Goal: Navigation & Orientation: Find specific page/section

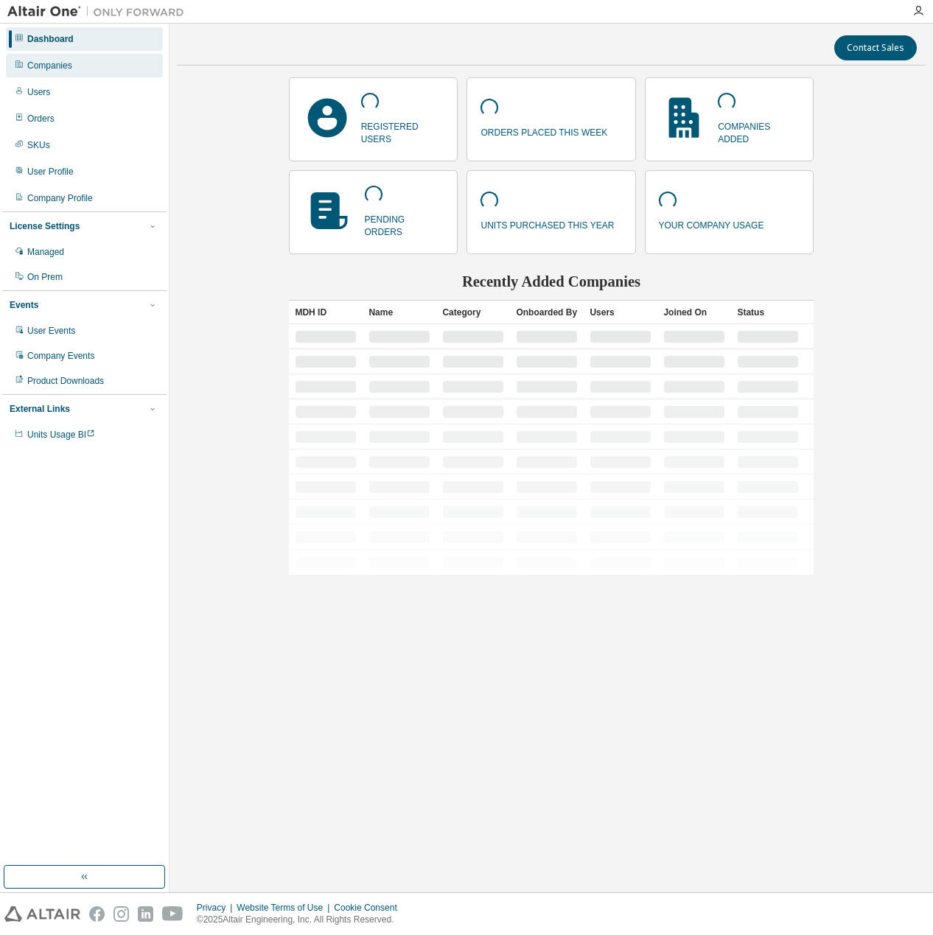
click at [93, 60] on div "Companies" at bounding box center [84, 66] width 157 height 24
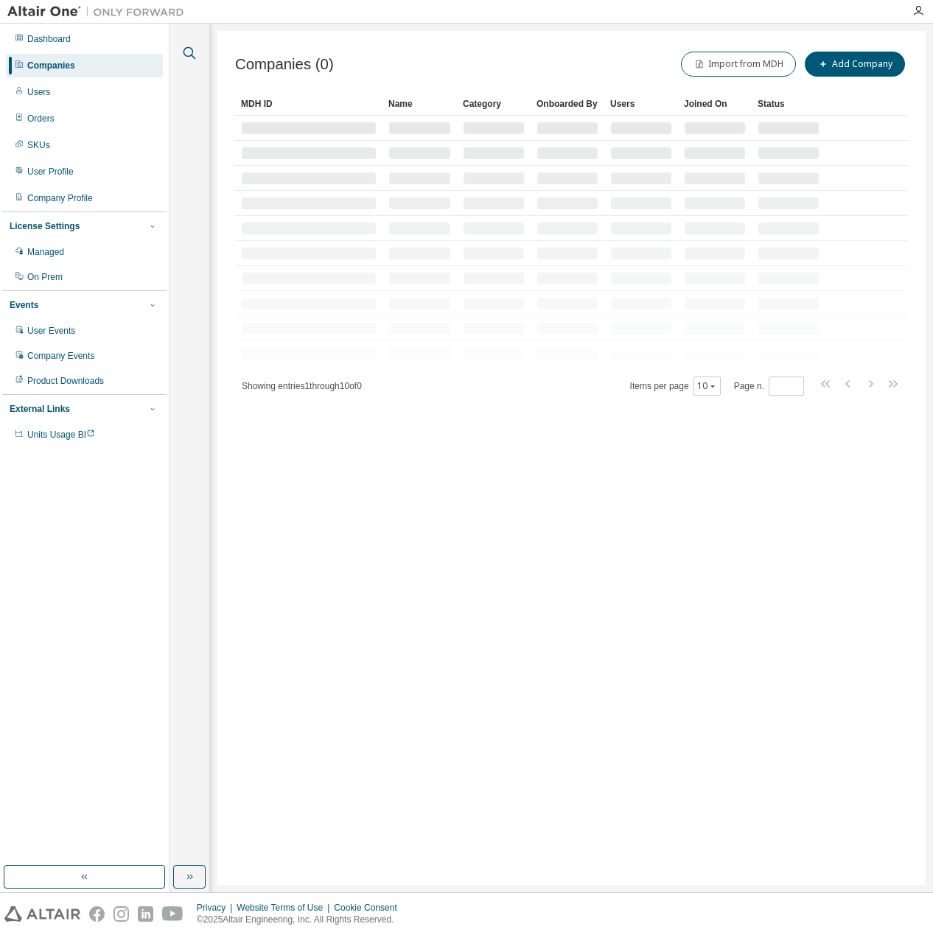
click at [184, 55] on icon "button" at bounding box center [190, 53] width 18 height 18
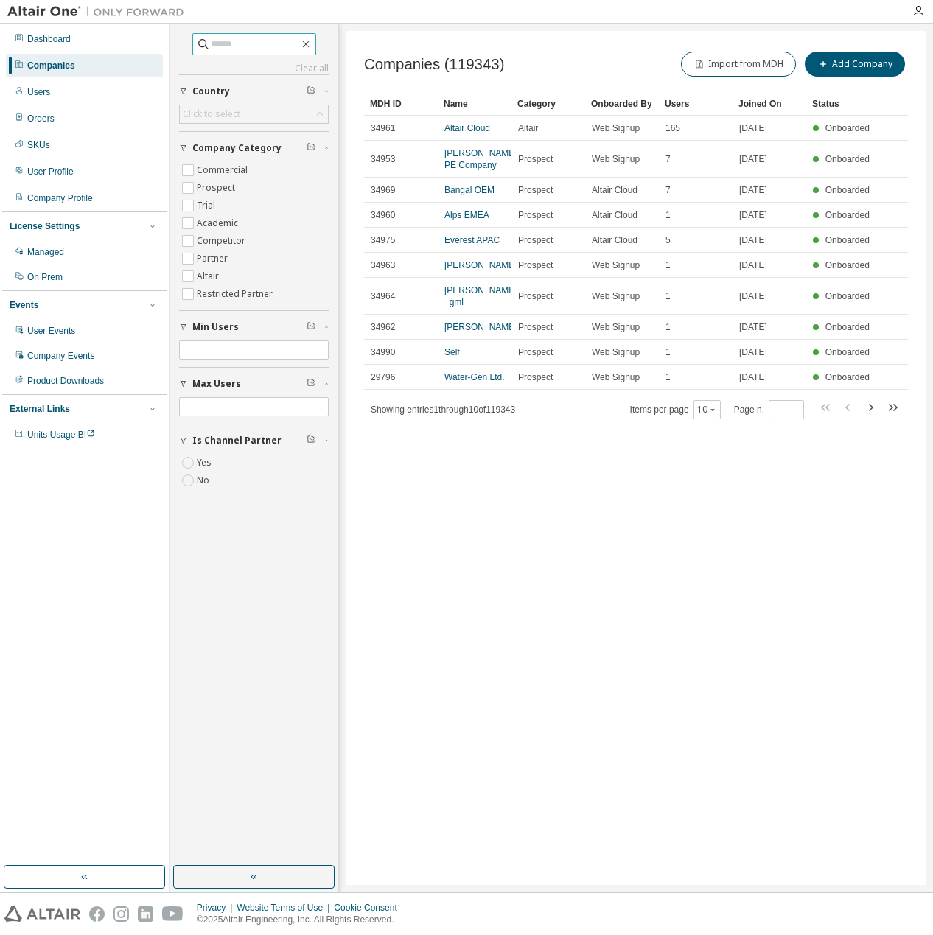
click at [252, 39] on input "text" at bounding box center [255, 44] width 88 height 15
paste input "****"
type input "****"
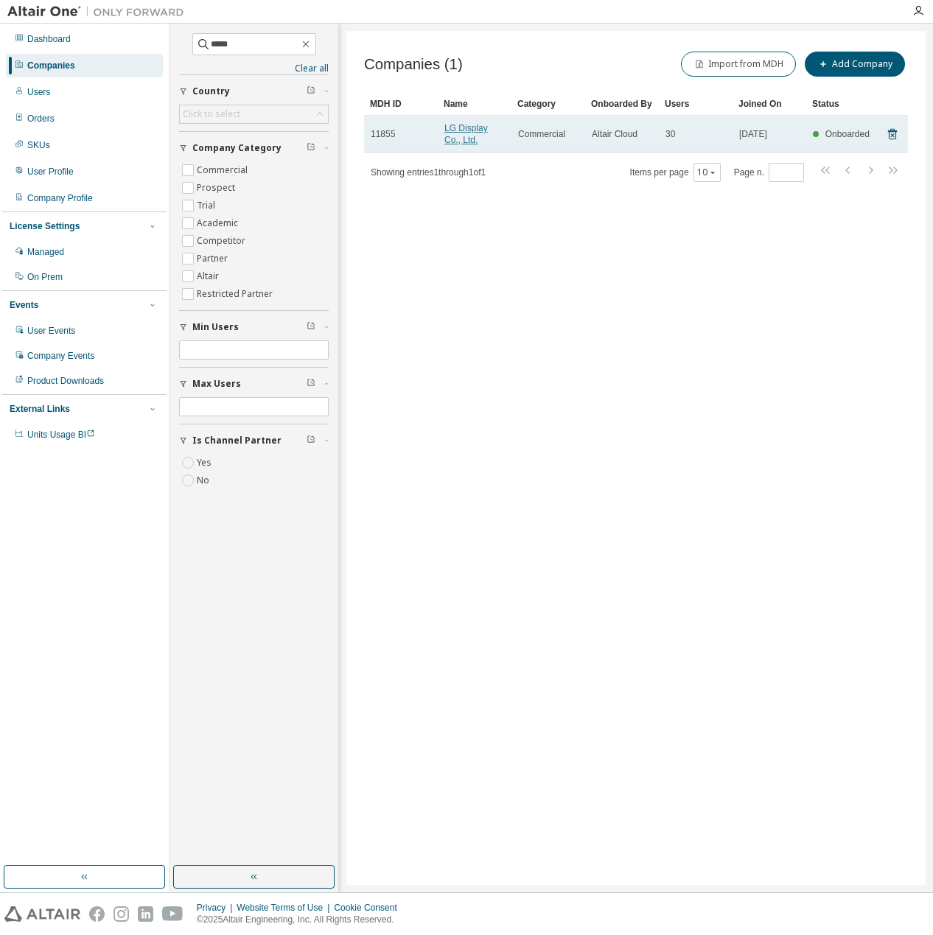
click at [453, 130] on link "LG Display Co., Ltd." at bounding box center [465, 134] width 43 height 22
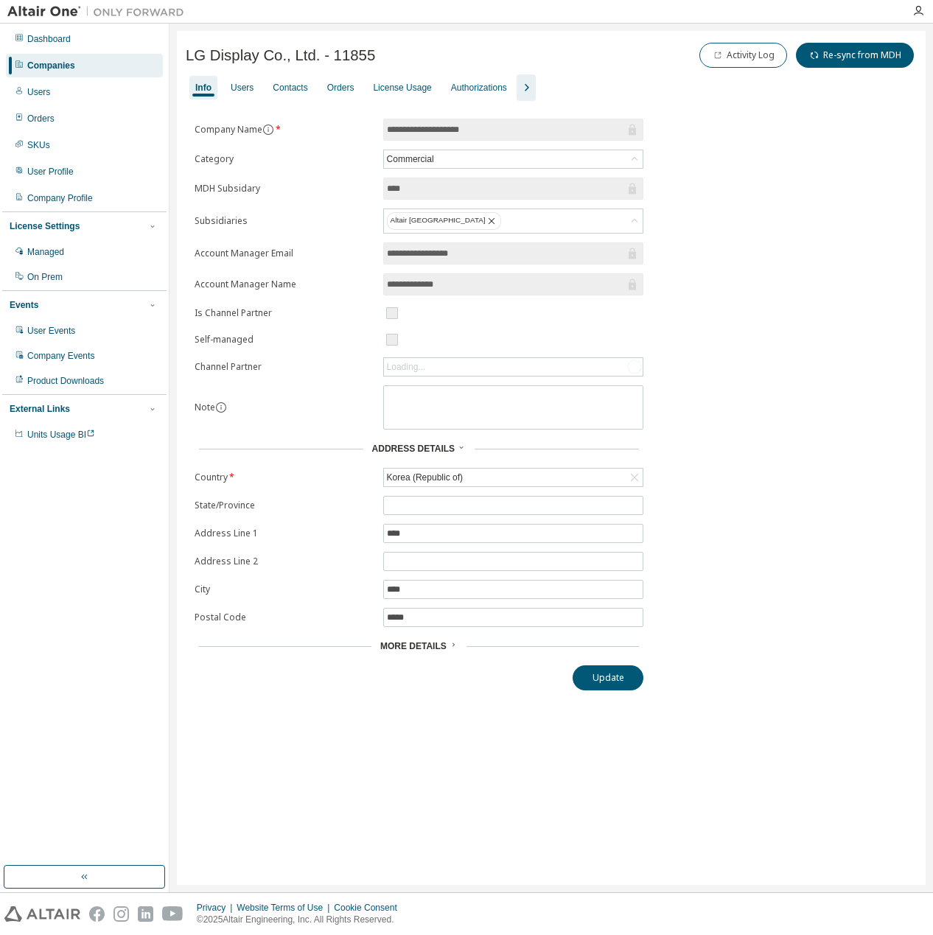
click at [528, 79] on icon "button" at bounding box center [526, 88] width 18 height 18
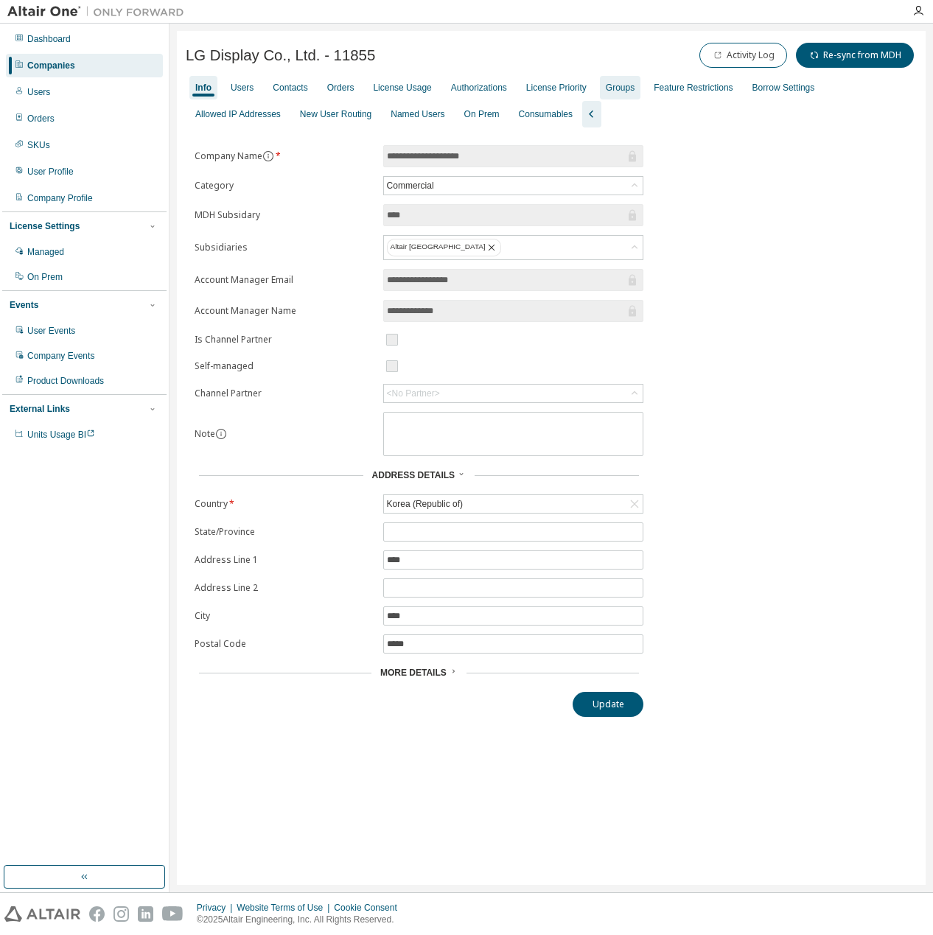
click at [615, 83] on div "Groups" at bounding box center [620, 88] width 29 height 12
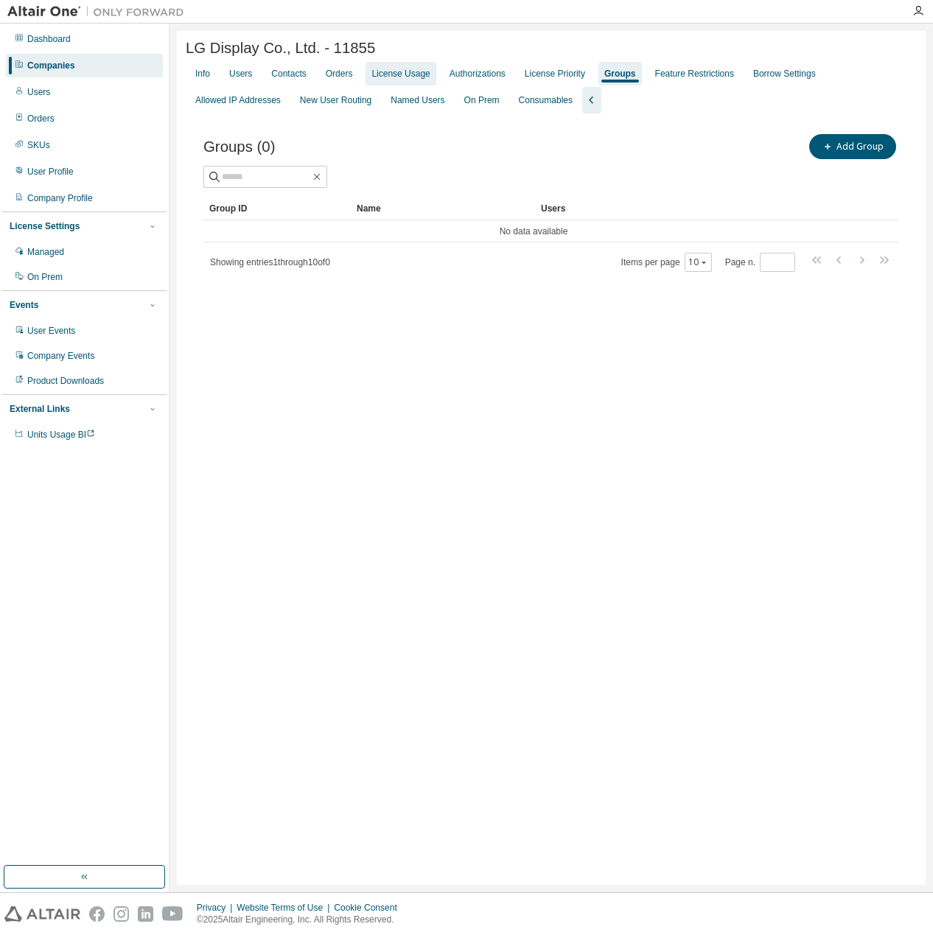
click at [391, 84] on div "License Usage" at bounding box center [401, 74] width 70 height 24
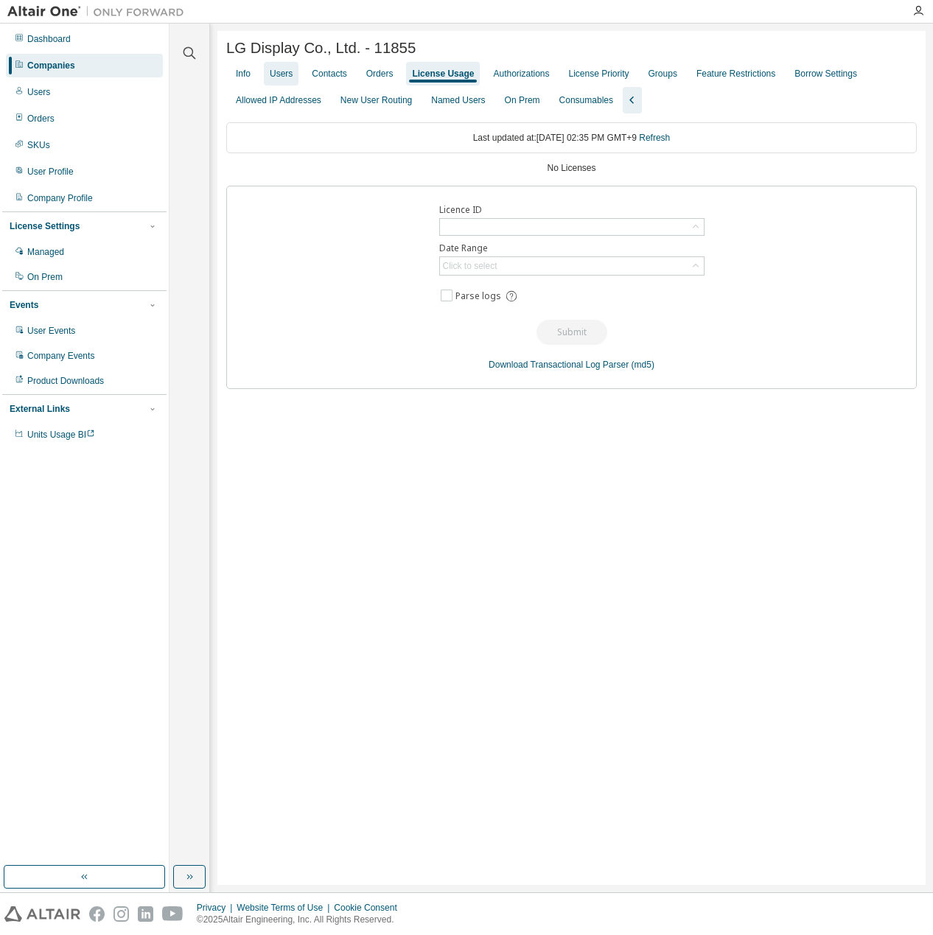
click at [274, 74] on div "Users" at bounding box center [281, 74] width 23 height 12
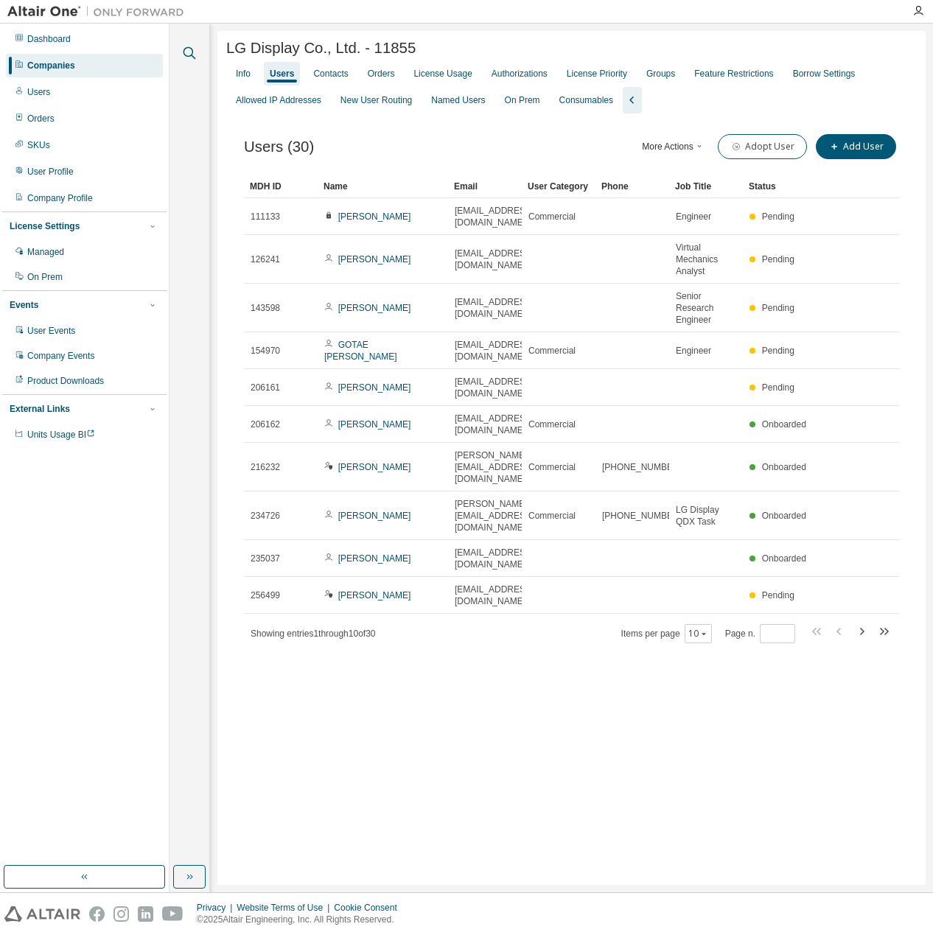
click at [196, 52] on icon "button" at bounding box center [190, 53] width 18 height 18
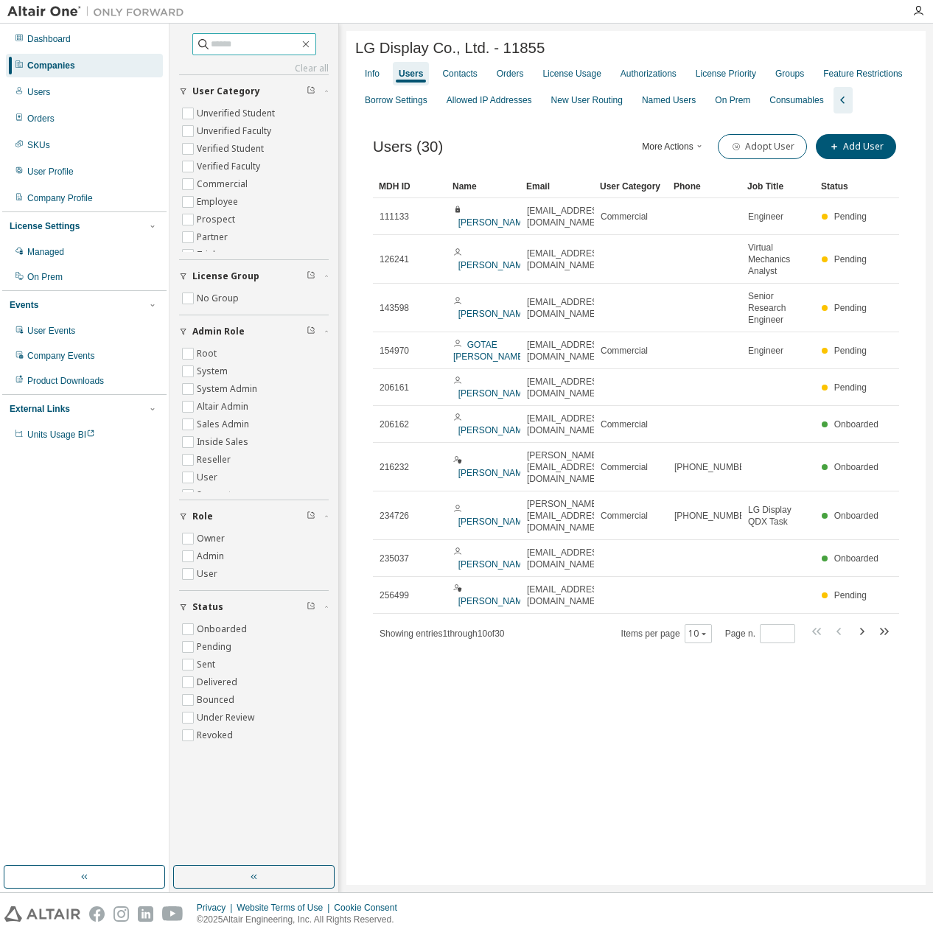
click at [274, 51] on input "text" at bounding box center [255, 44] width 88 height 15
paste input "****"
type input "****"
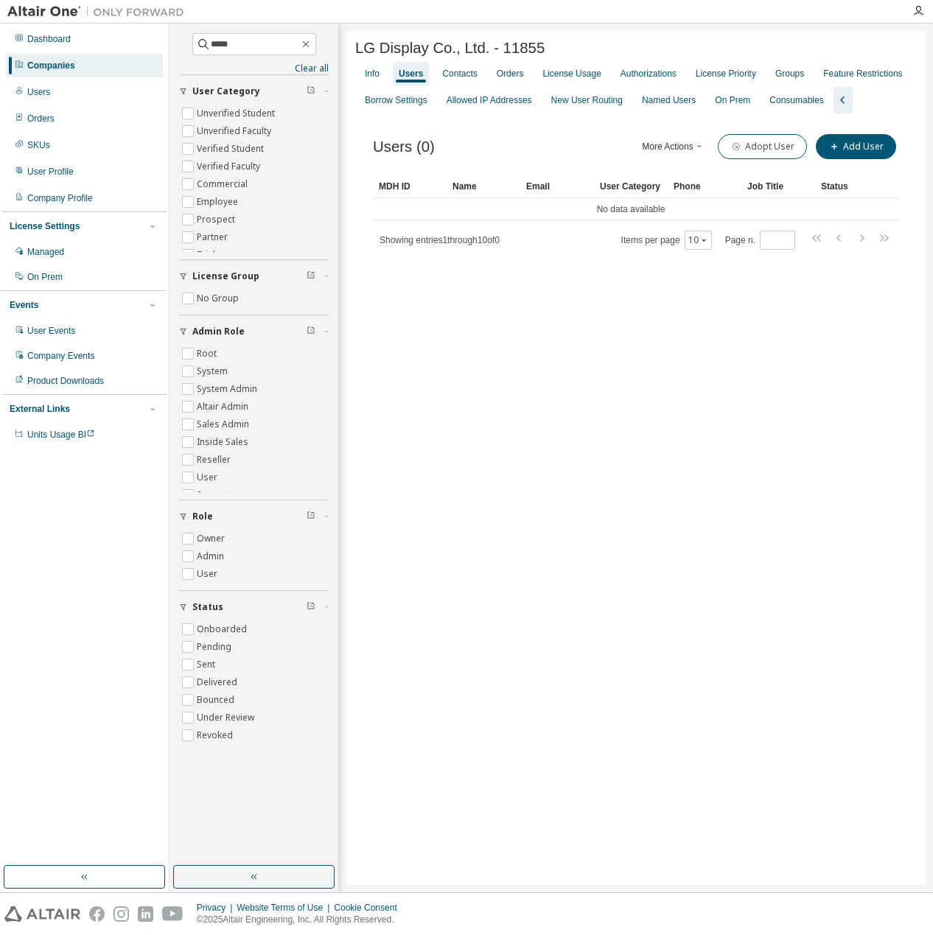
click at [363, 41] on span "LG Display Co., Ltd. - 11855" at bounding box center [449, 48] width 189 height 17
click at [312, 42] on icon "button" at bounding box center [306, 44] width 12 height 12
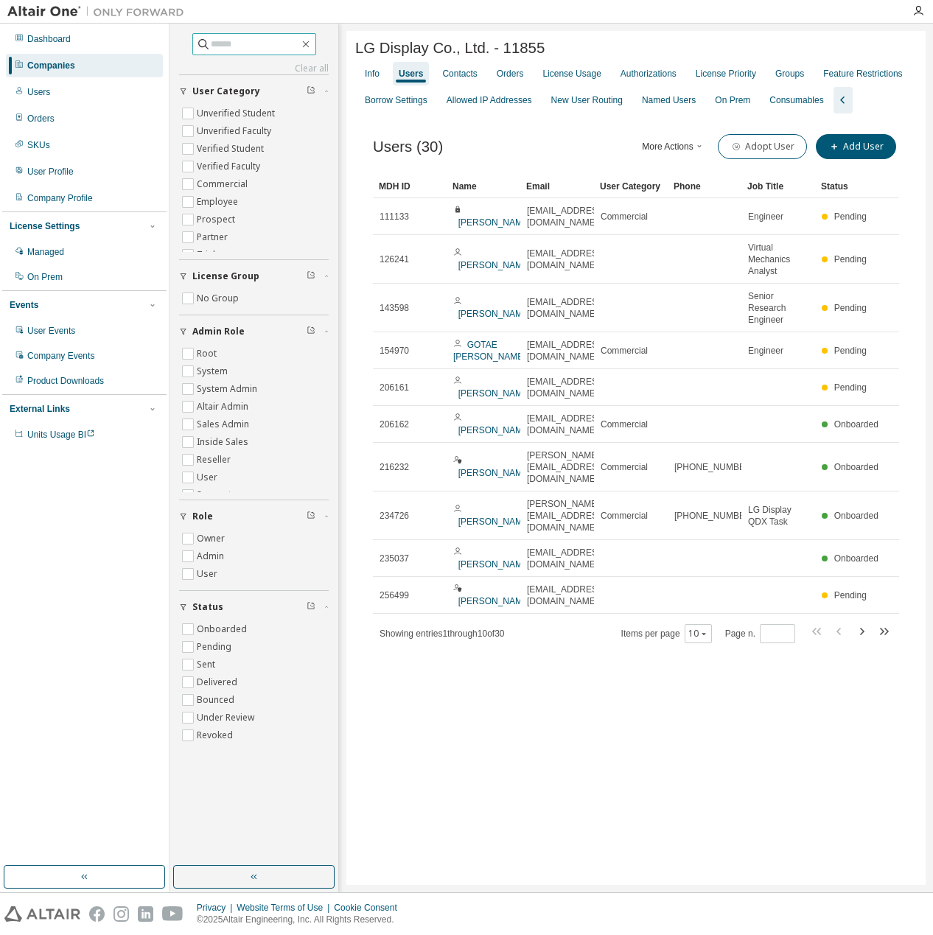
click at [14, 57] on div "Companies" at bounding box center [84, 66] width 157 height 24
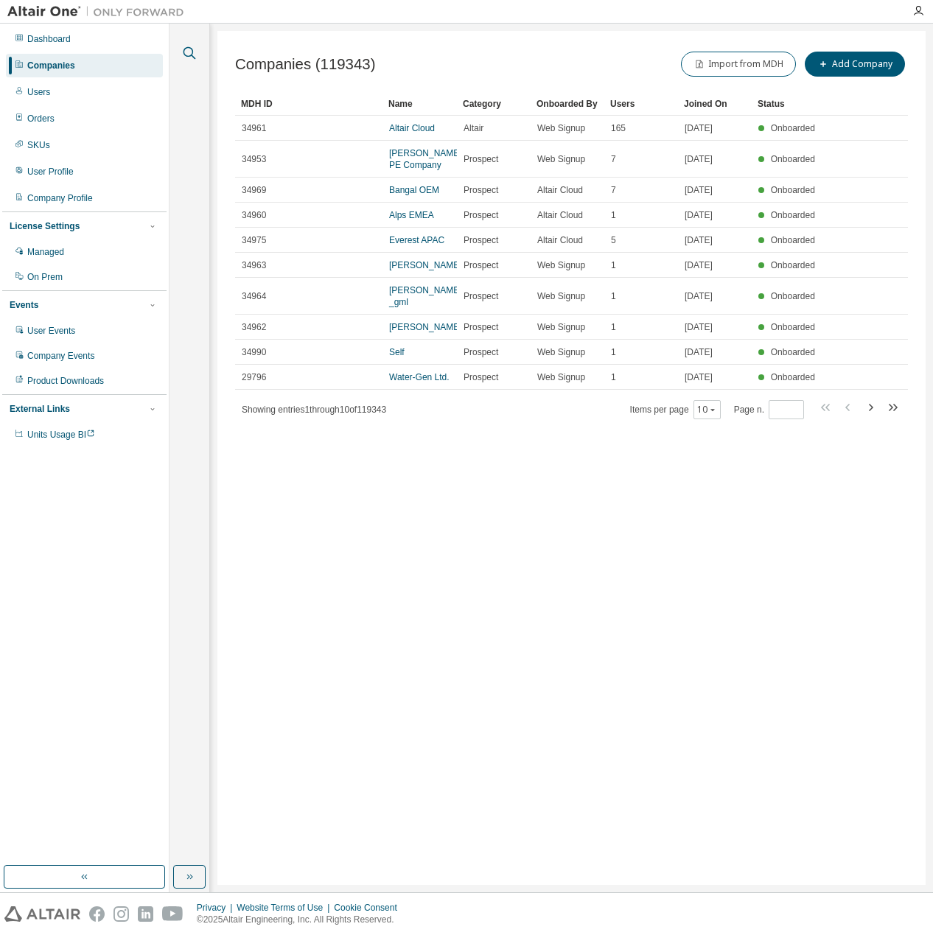
click at [188, 53] on icon "button" at bounding box center [190, 53] width 18 height 18
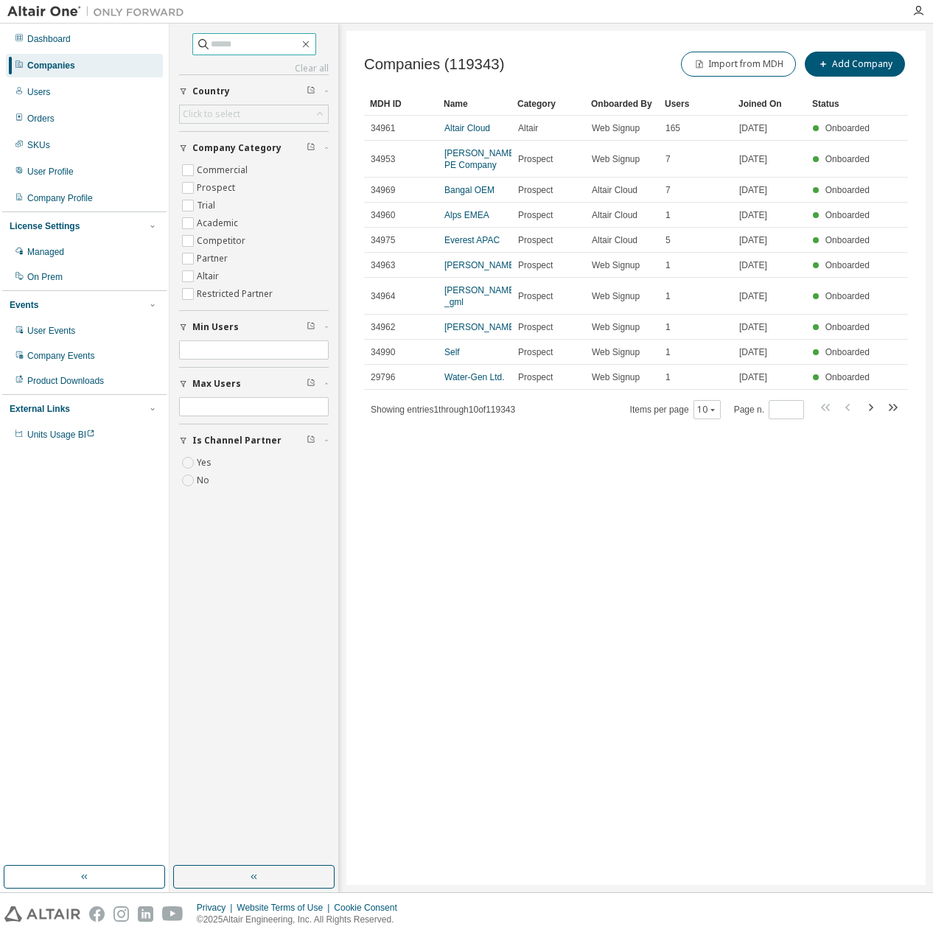
drag, startPoint x: 280, startPoint y: 55, endPoint x: 280, endPoint y: 47, distance: 8.1
click at [280, 53] on div "Clear all Is Channel Partner Yes No Max Users Min Users Company Category Commer…" at bounding box center [254, 265] width 150 height 464
click at [280, 46] on input "text" at bounding box center [255, 44] width 88 height 15
paste input "****"
type input "****"
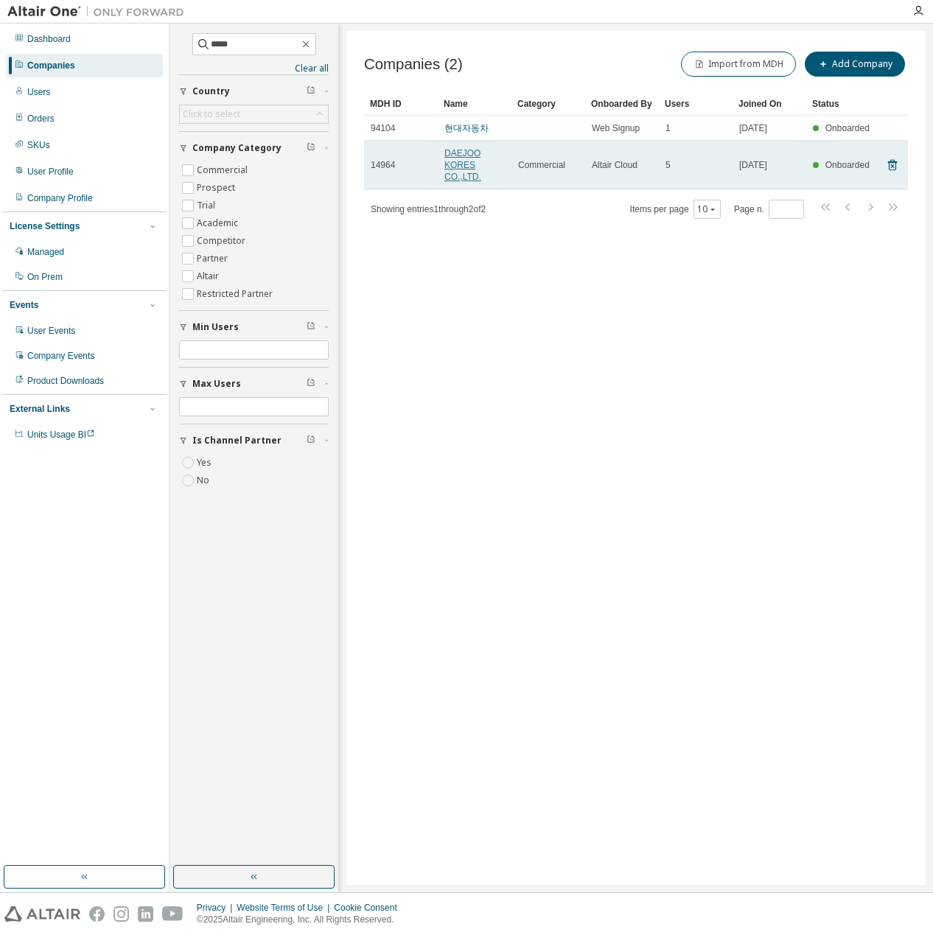
click at [466, 170] on link "DAEJOO KORES CO.,LTD." at bounding box center [462, 165] width 37 height 34
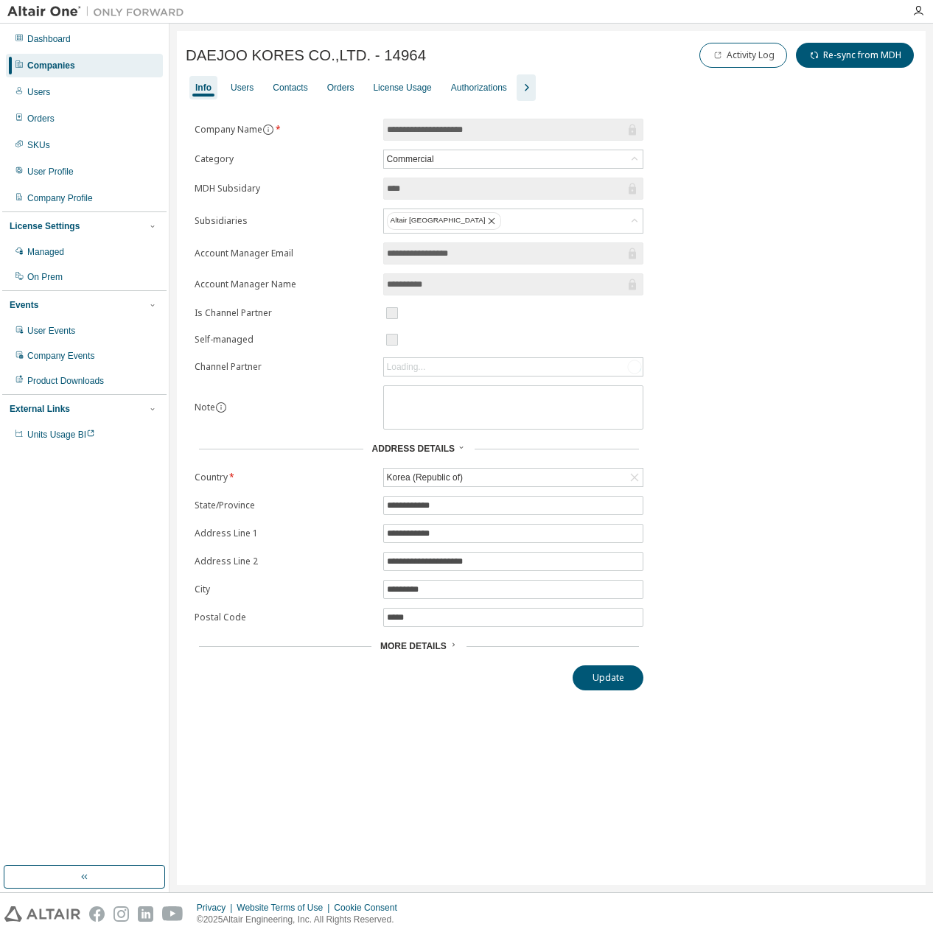
click at [529, 88] on button "button" at bounding box center [526, 87] width 19 height 27
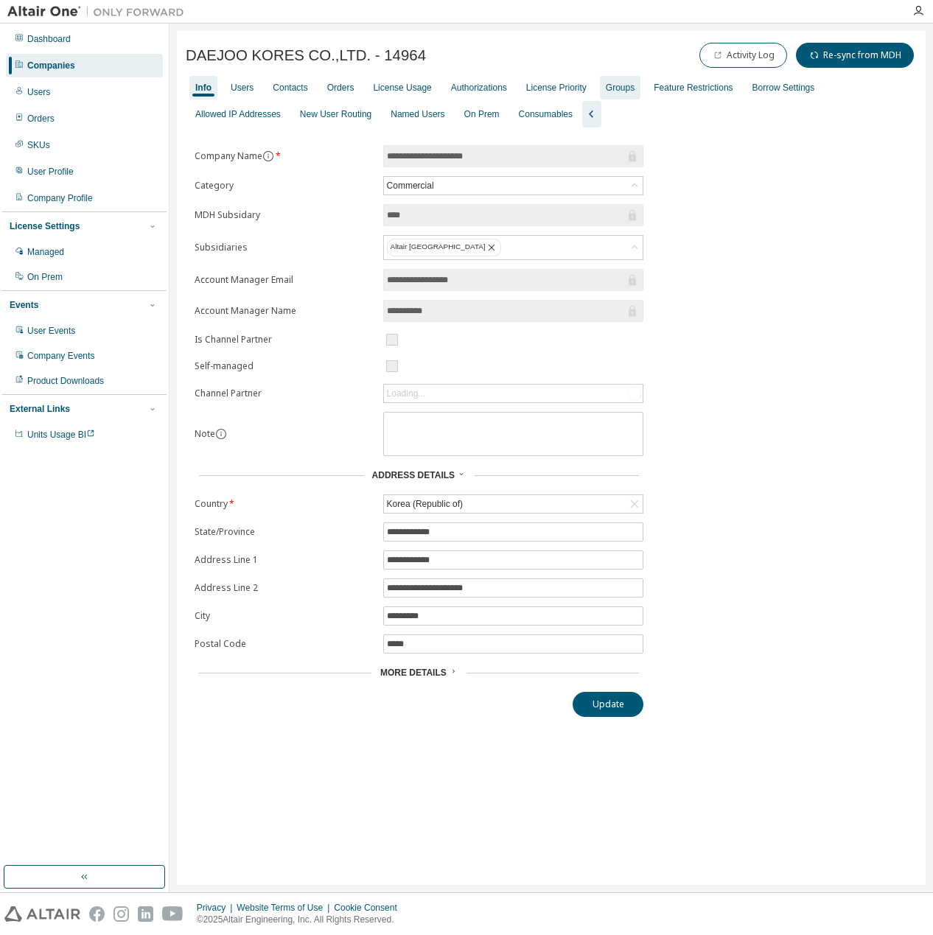
click at [616, 84] on div "Groups" at bounding box center [620, 88] width 29 height 12
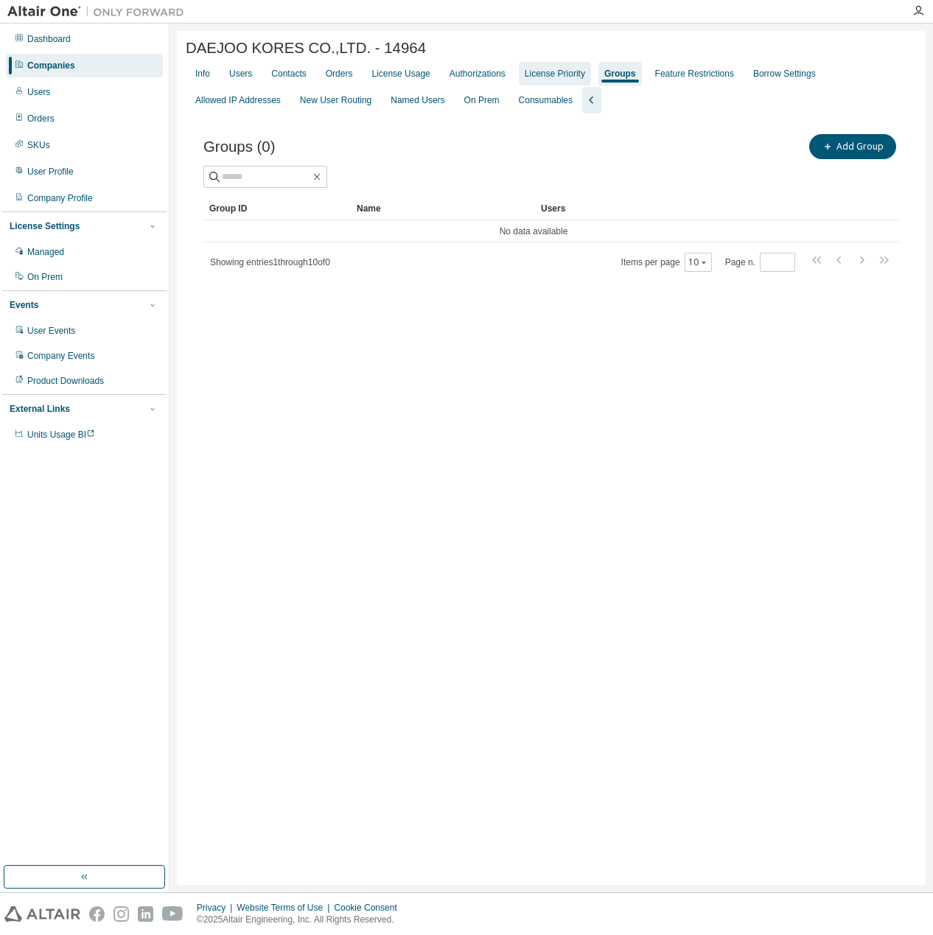
click at [562, 80] on div "License Priority" at bounding box center [555, 74] width 60 height 12
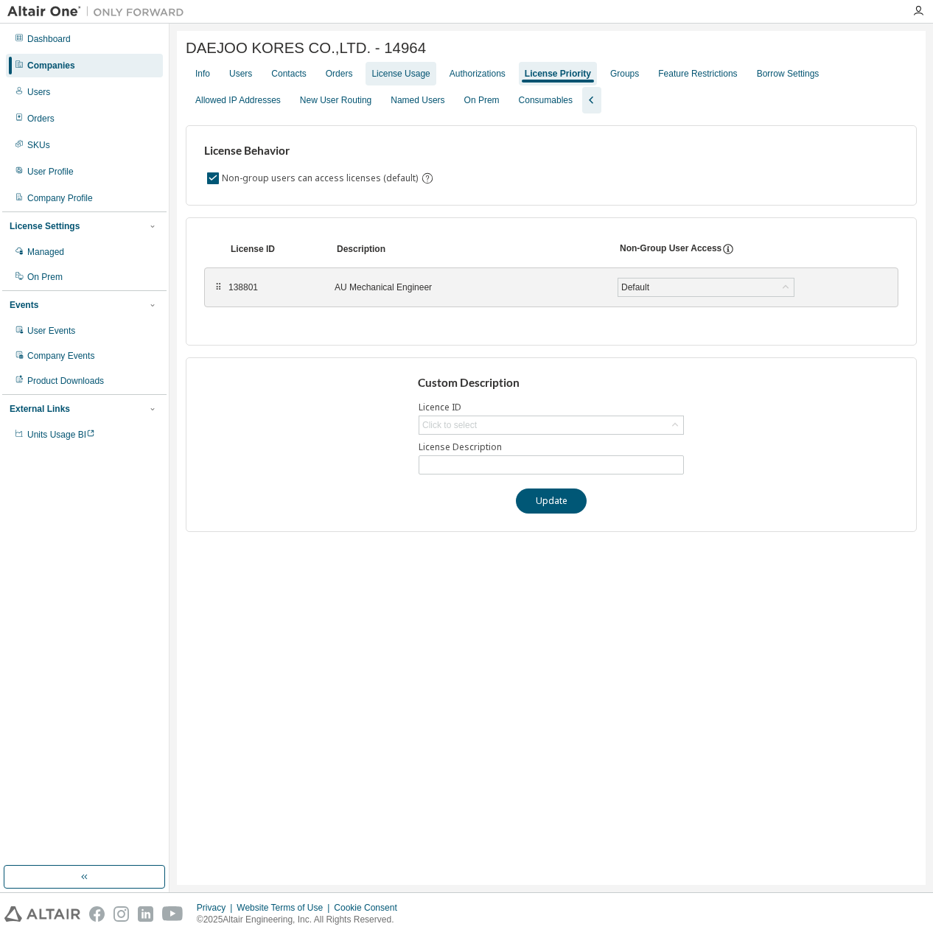
click at [408, 78] on div "License Usage" at bounding box center [400, 74] width 58 height 12
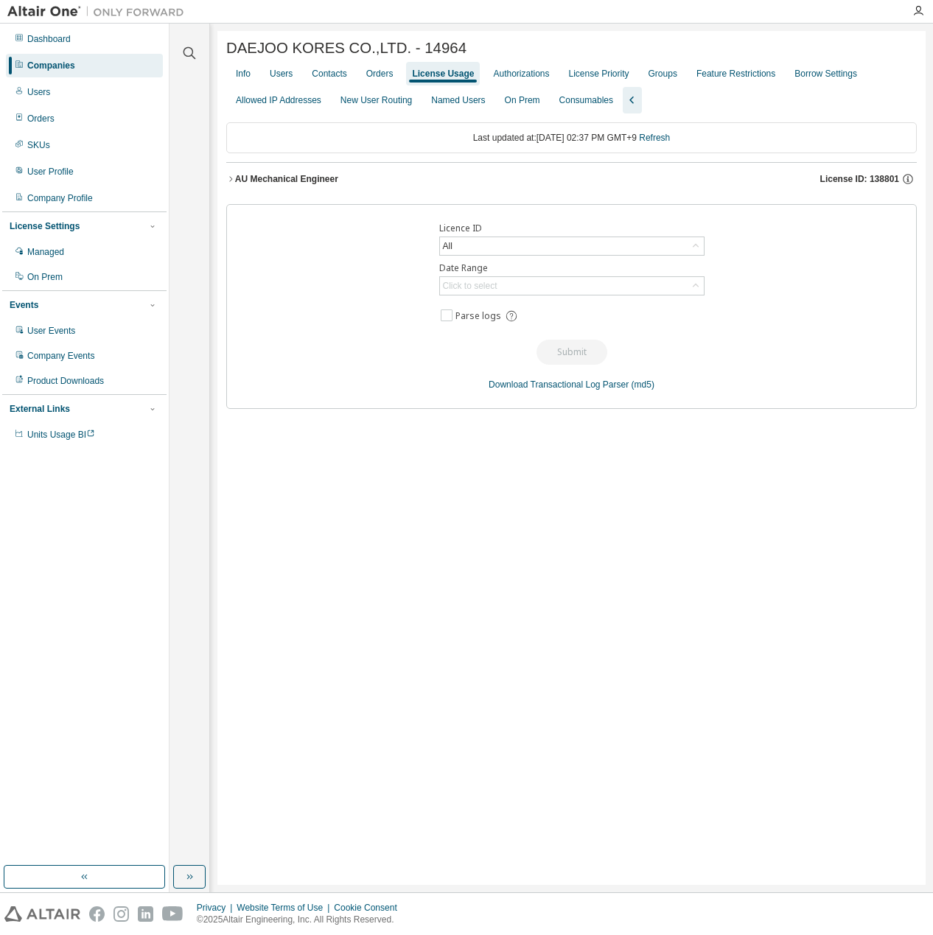
click at [295, 195] on button "AU Mechanical Engineer License ID: 138801" at bounding box center [571, 179] width 691 height 32
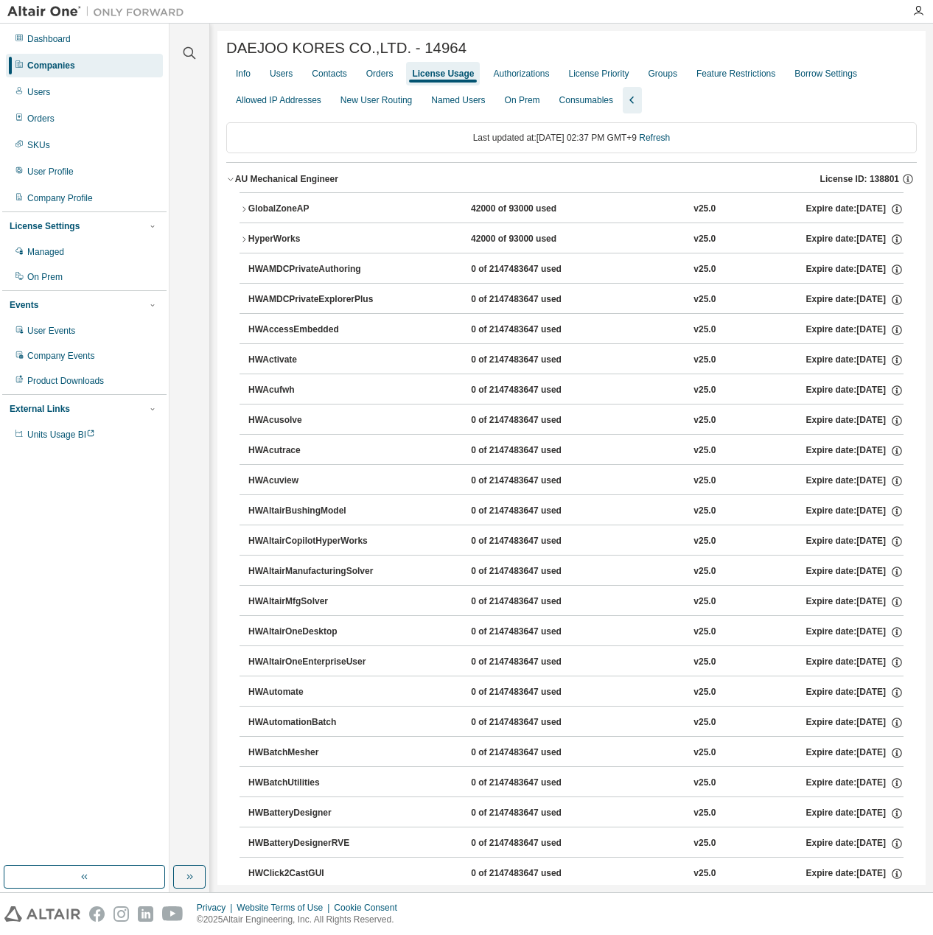
click at [286, 88] on div "Info Users Contacts Orders License Usage Authorizations License Priority Groups…" at bounding box center [571, 86] width 691 height 53
click at [288, 74] on div "Users" at bounding box center [281, 74] width 23 height 12
